Goal: Find specific page/section: Find specific page/section

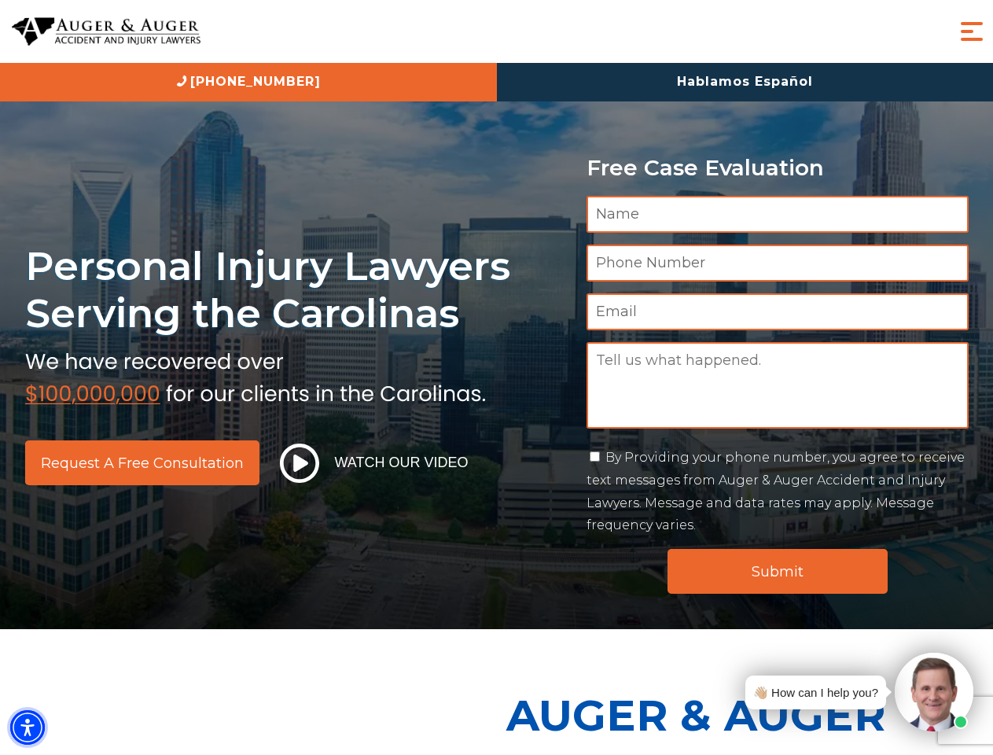
click at [28, 727] on img "Accessibility Menu" at bounding box center [27, 727] width 35 height 35
